Goal: Check status: Check status

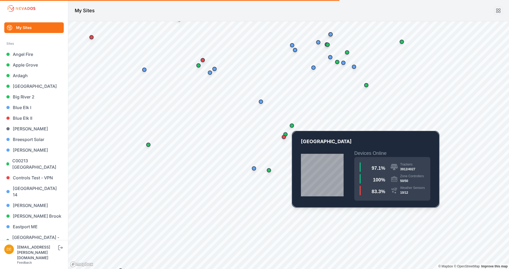
click at [292, 127] on div "Map marker" at bounding box center [291, 126] width 4 height 4
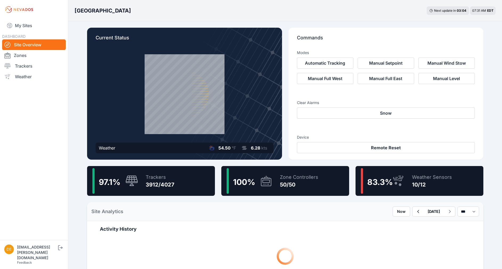
click at [291, 184] on div "50/50" at bounding box center [299, 184] width 38 height 7
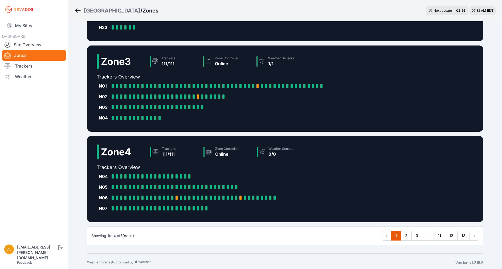
scroll to position [209, 0]
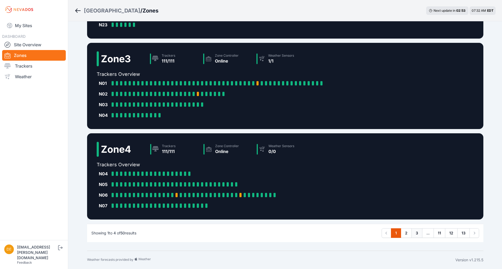
click at [417, 235] on link "3" at bounding box center [417, 234] width 11 height 10
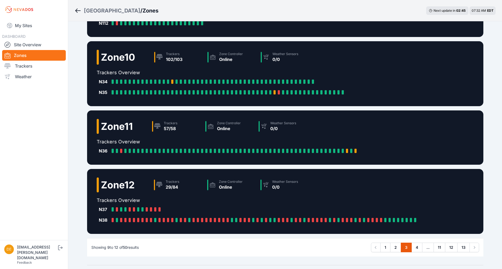
scroll to position [81, 0]
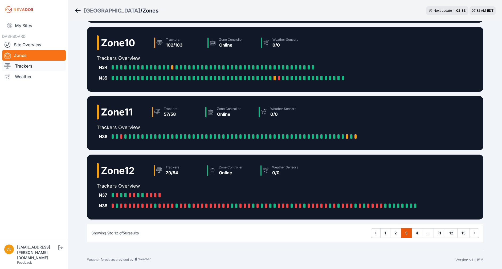
click at [25, 67] on link "Trackers" at bounding box center [34, 66] width 64 height 11
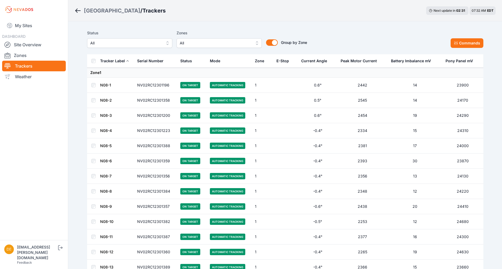
click at [159, 44] on span "All" at bounding box center [125, 43] width 71 height 6
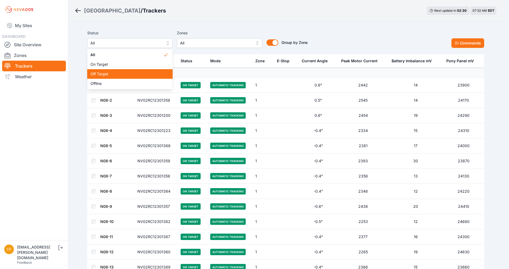
click at [150, 73] on span "Off Target" at bounding box center [126, 73] width 72 height 5
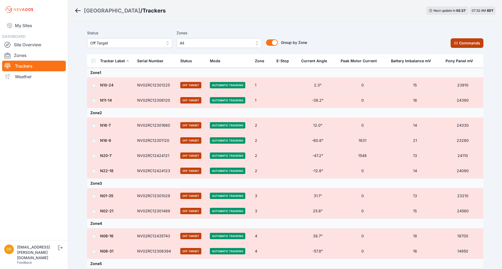
click at [469, 41] on button "Commands" at bounding box center [467, 43] width 33 height 10
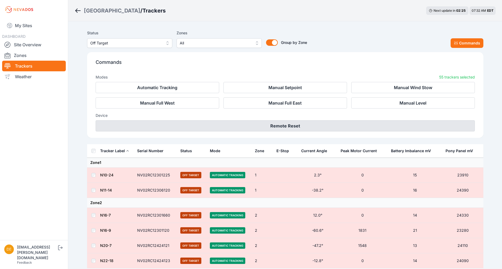
click at [286, 124] on button "Remote Reset" at bounding box center [286, 125] width 380 height 11
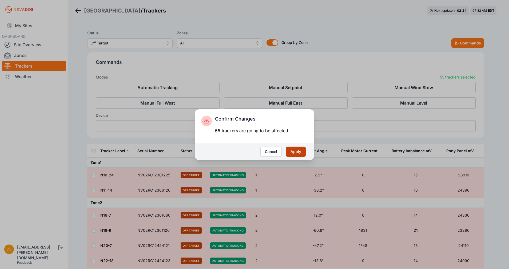
click at [294, 151] on button "Apply" at bounding box center [296, 152] width 20 height 10
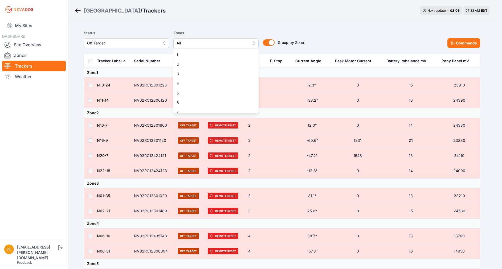
click at [197, 43] on span "All" at bounding box center [212, 43] width 71 height 6
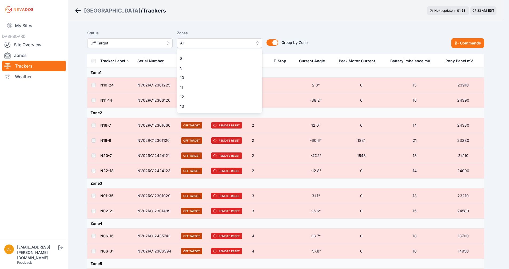
scroll to position [66, 0]
click at [139, 45] on div "Status Off Target Zones All 1 2 3 4 5 6 7 8 9 10 11 12 13 14 15 16 17 18 19 20 …" at bounding box center [197, 39] width 220 height 18
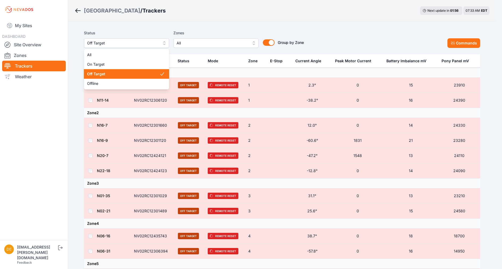
click at [138, 45] on span "Off Target" at bounding box center [122, 43] width 71 height 6
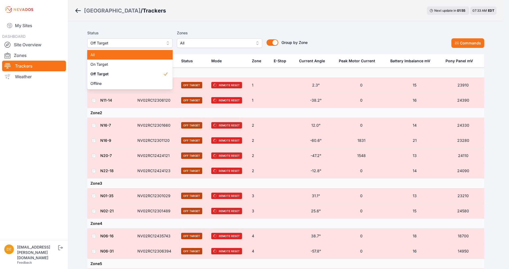
click at [129, 55] on span "All" at bounding box center [126, 54] width 72 height 5
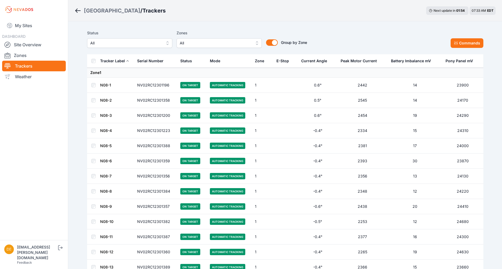
click at [201, 45] on span "All" at bounding box center [215, 43] width 71 height 6
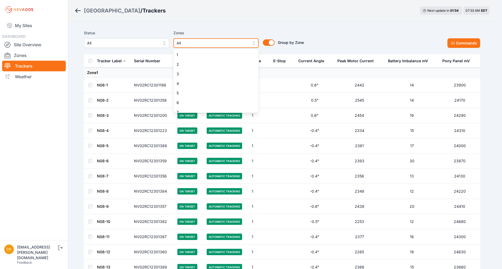
click at [201, 45] on span "All" at bounding box center [212, 43] width 71 height 6
click at [190, 45] on span "All" at bounding box center [212, 43] width 71 height 6
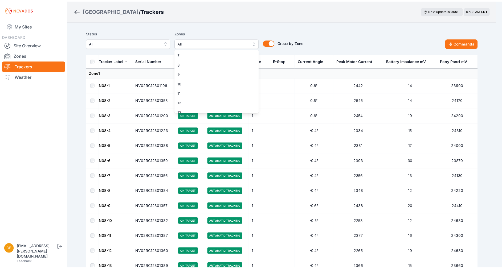
scroll to position [64, 0]
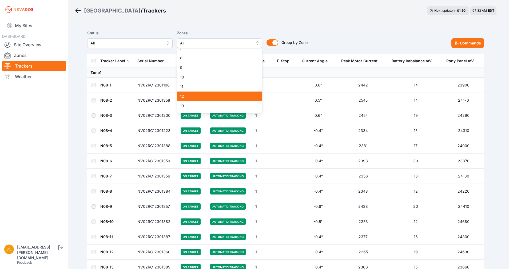
click at [226, 97] on span "12" at bounding box center [216, 96] width 72 height 5
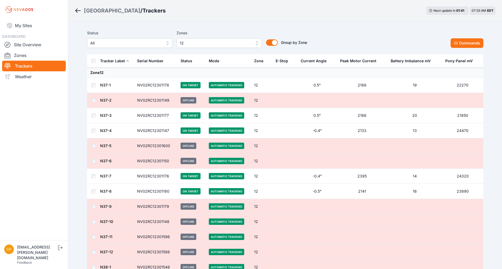
drag, startPoint x: 108, startPoint y: 101, endPoint x: 223, endPoint y: 14, distance: 143.9
click at [223, 14] on div "Bartonsville / Trackers Next update in 01 : 41 07:33 AM EDT" at bounding box center [285, 10] width 434 height 21
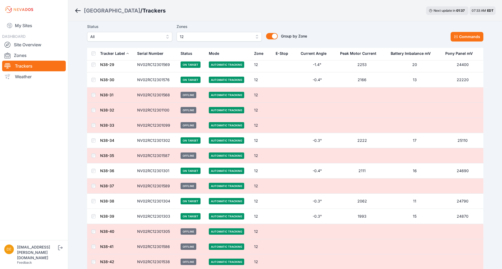
scroll to position [622, 0]
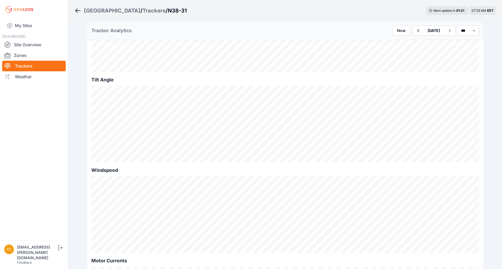
scroll to position [190, 0]
click at [468, 30] on select "*** **** *****" at bounding box center [469, 31] width 22 height 10
click at [458, 26] on select "*** **** *****" at bounding box center [469, 31] width 22 height 10
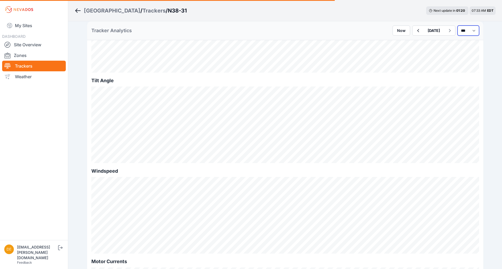
select select "******"
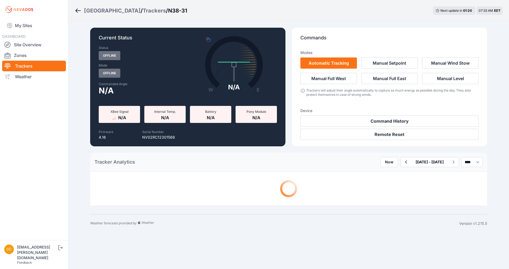
click at [502, 76] on html "My Sites DASHBOARD Site Overview Zones Trackers Weather devin.martin@nevados.so…" at bounding box center [254, 134] width 509 height 269
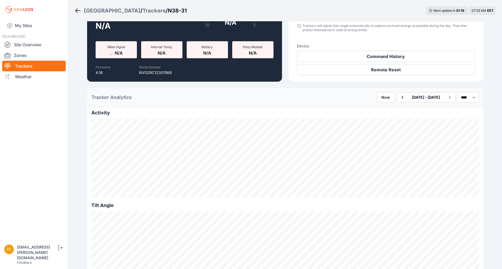
scroll to position [67, 0]
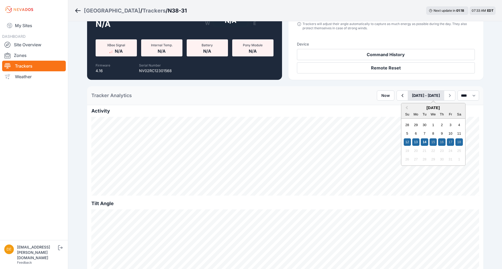
click at [408, 96] on button "October 12 - October 18" at bounding box center [426, 96] width 37 height 10
click at [404, 127] on div "28" at bounding box center [407, 125] width 7 height 7
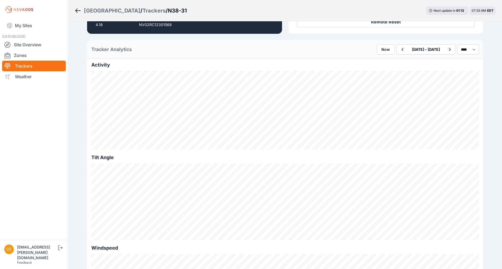
scroll to position [112, 0]
click at [402, 50] on icon "button" at bounding box center [403, 50] width 2 height 3
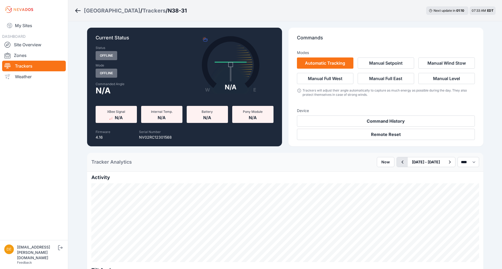
click at [402, 163] on icon "button" at bounding box center [403, 162] width 2 height 3
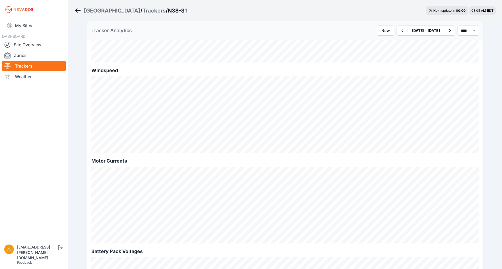
scroll to position [287, 0]
click at [14, 44] on link "Site Overview" at bounding box center [34, 44] width 64 height 11
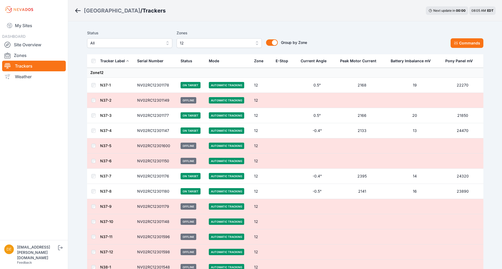
scroll to position [622, 0]
